Goal: Transaction & Acquisition: Purchase product/service

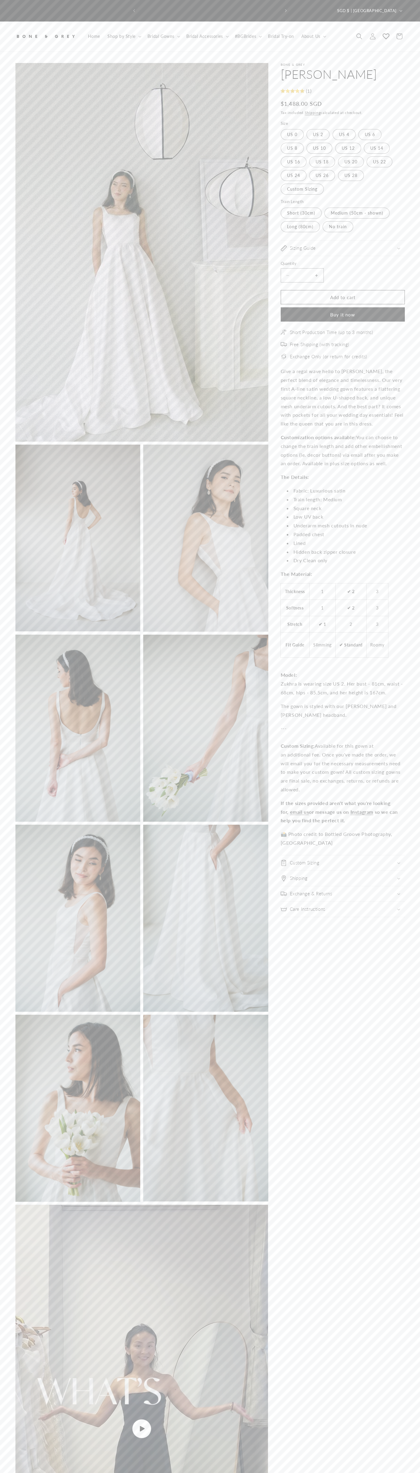
scroll to position [0, 281]
click at [322, 156] on label "US 18 Variant sold out or unavailable" at bounding box center [322, 161] width 26 height 11
click at [342, 298] on button "Add to cart" at bounding box center [342, 304] width 124 height 14
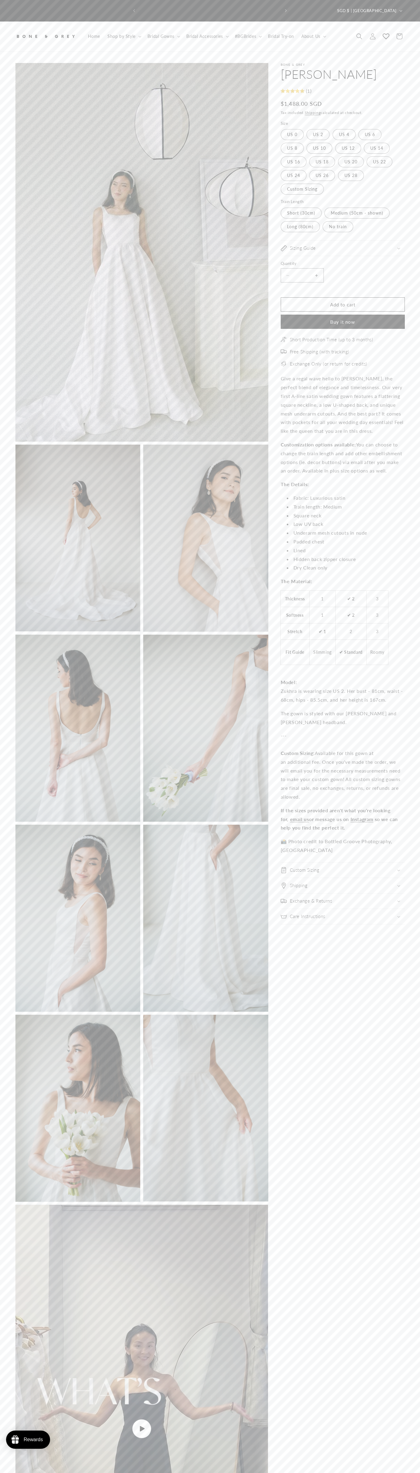
scroll to position [0, 281]
click at [399, 30] on icon at bounding box center [398, 36] width 13 height 13
